Goal: Check status: Check status

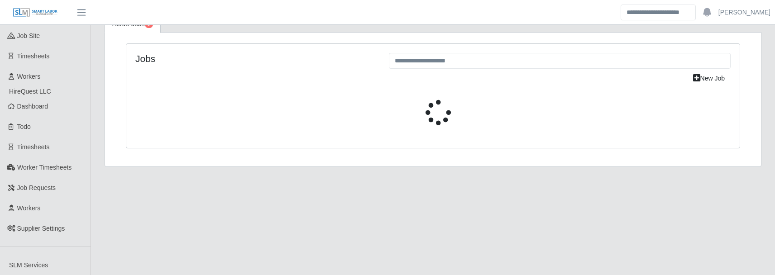
select select "****"
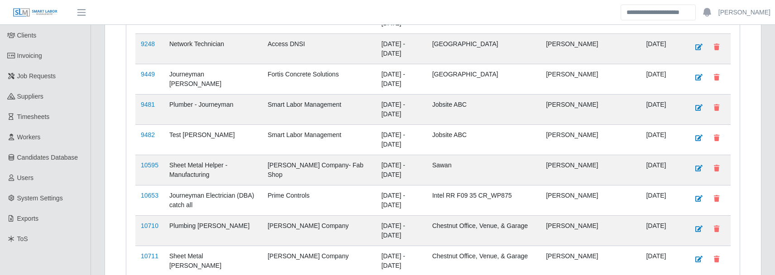
scroll to position [395, 0]
click at [46, 133] on link "Workers" at bounding box center [45, 136] width 90 height 20
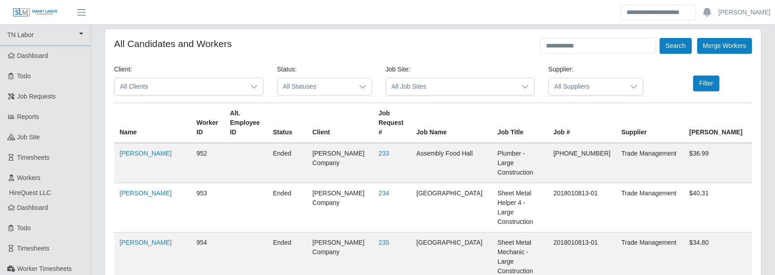
click at [334, 91] on span "All Statuses" at bounding box center [315, 86] width 76 height 17
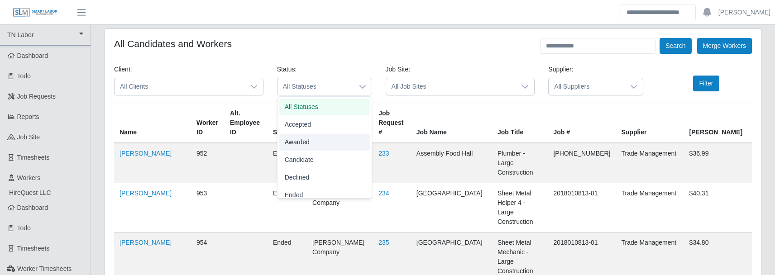
scroll to position [78, 0]
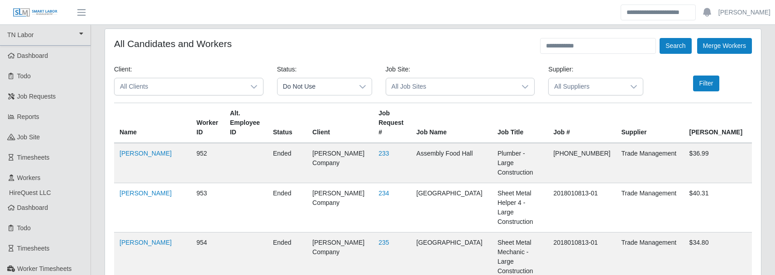
click at [309, 190] on span "Do Not Use" at bounding box center [301, 188] width 33 height 10
click at [703, 77] on button "Filter" at bounding box center [706, 84] width 26 height 16
